Goal: Transaction & Acquisition: Purchase product/service

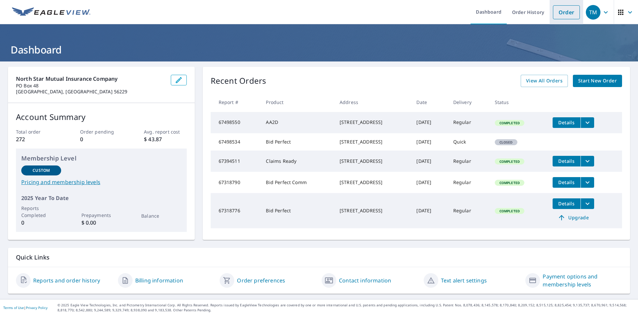
click at [556, 15] on link "Order" at bounding box center [566, 12] width 27 height 14
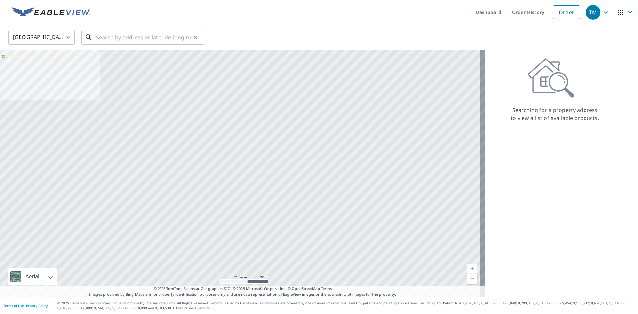
click at [136, 42] on input "text" at bounding box center [143, 37] width 95 height 19
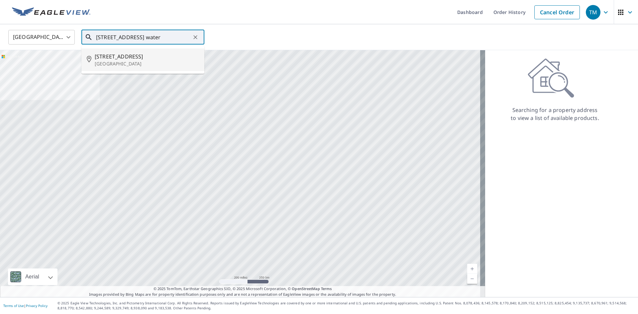
click at [132, 55] on span "[STREET_ADDRESS]" at bounding box center [147, 57] width 104 height 8
type input "[STREET_ADDRESS]"
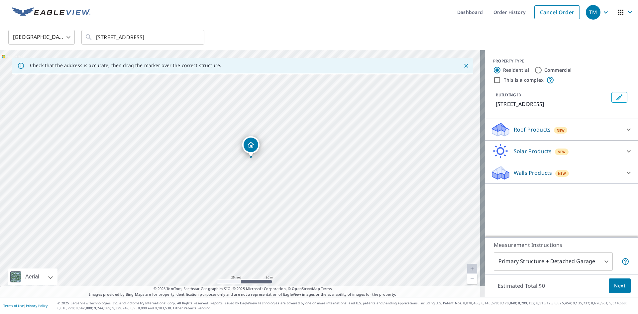
click at [527, 130] on p "Roof Products" at bounding box center [532, 130] width 37 height 8
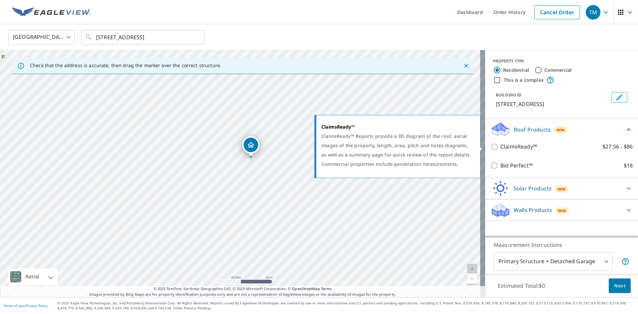
click at [516, 145] on p "ClaimsReady™" at bounding box center [519, 147] width 37 height 8
click at [501, 145] on input "ClaimsReady™ $27.56 - $86" at bounding box center [496, 147] width 10 height 8
checkbox input "true"
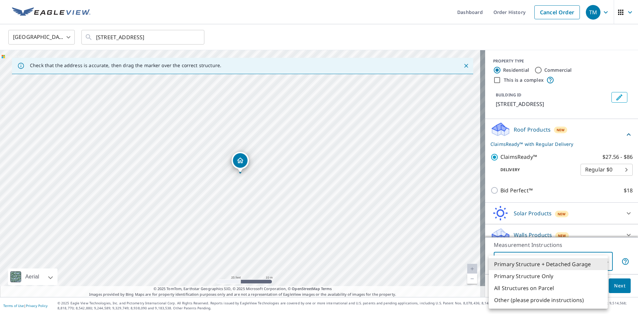
click at [552, 257] on body "TM TM Dashboard Order History Cancel Order TM [GEOGRAPHIC_DATA] [GEOGRAPHIC_DAT…" at bounding box center [319, 157] width 638 height 314
click at [537, 273] on li "Primary Structure Only" at bounding box center [548, 276] width 119 height 12
type input "2"
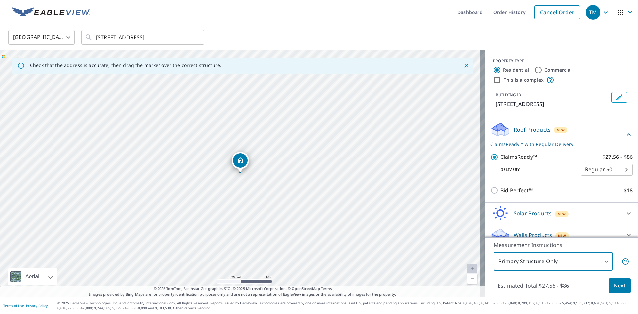
click at [609, 284] on button "Next" at bounding box center [620, 286] width 22 height 15
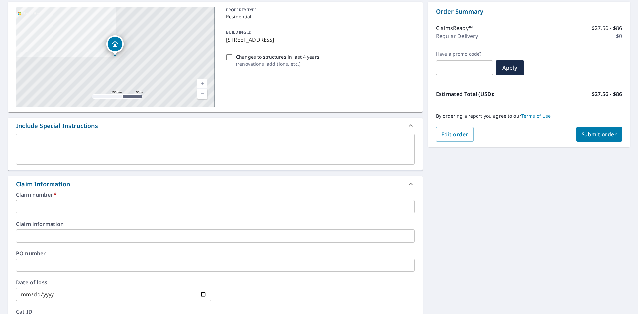
scroll to position [66, 0]
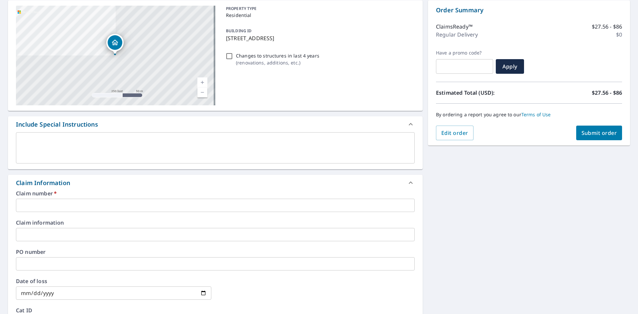
click at [123, 203] on input "text" at bounding box center [215, 205] width 399 height 13
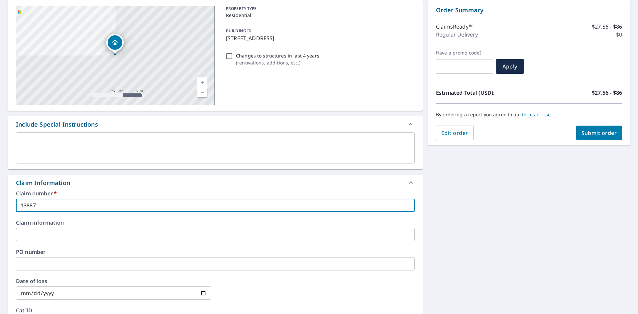
type input "13887"
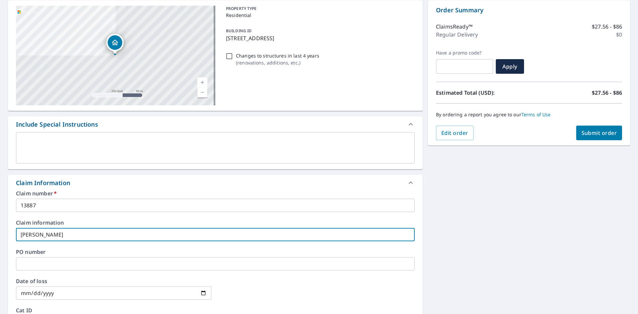
type input "[PERSON_NAME]"
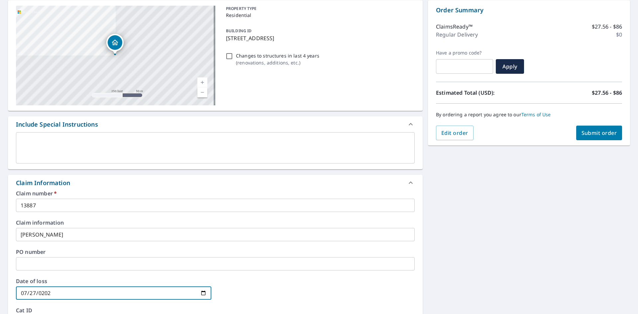
type input "[DATE]"
click at [608, 134] on span "Submit order" at bounding box center [600, 132] width 36 height 7
